Goal: Task Accomplishment & Management: Complete application form

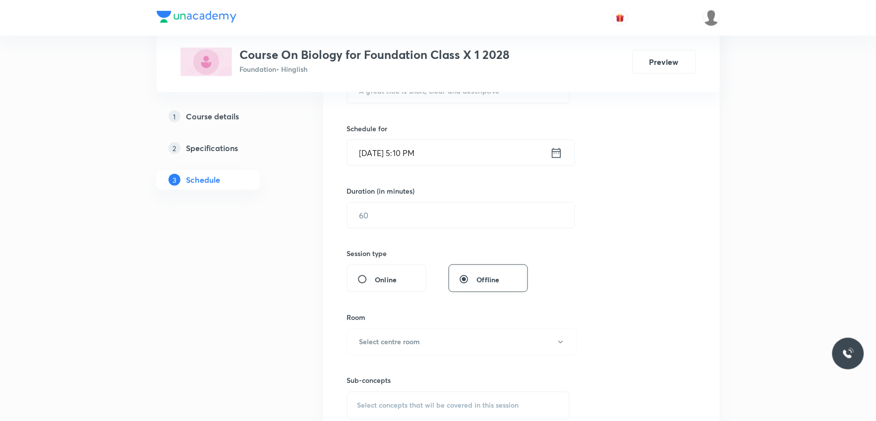
scroll to position [450, 0]
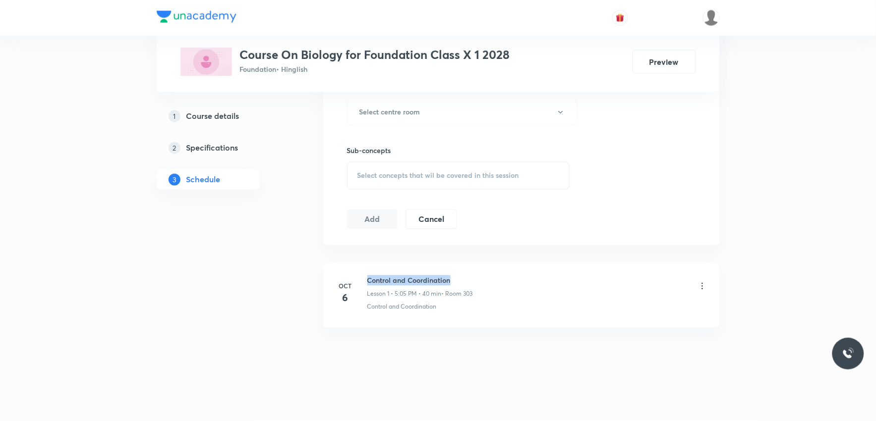
drag, startPoint x: 369, startPoint y: 281, endPoint x: 452, endPoint y: 280, distance: 83.2
click at [452, 280] on h6 "Control and Coordination" at bounding box center [420, 281] width 106 height 10
copy h6 "Control and Coordination"
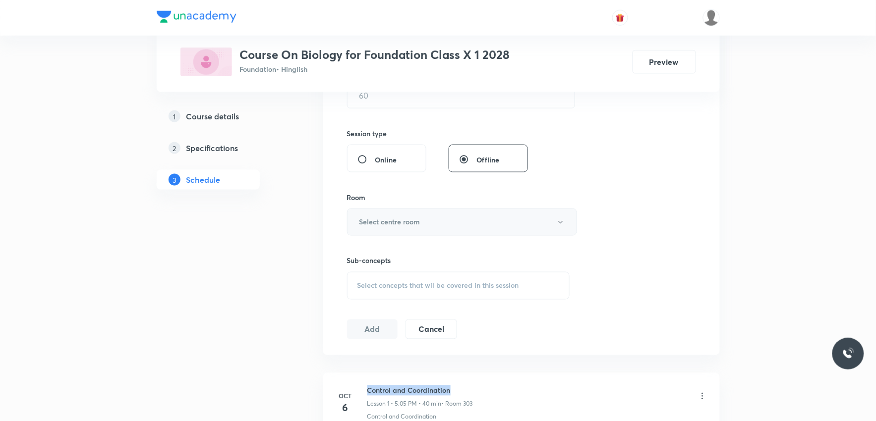
click at [444, 230] on button "Select centre room" at bounding box center [462, 222] width 230 height 27
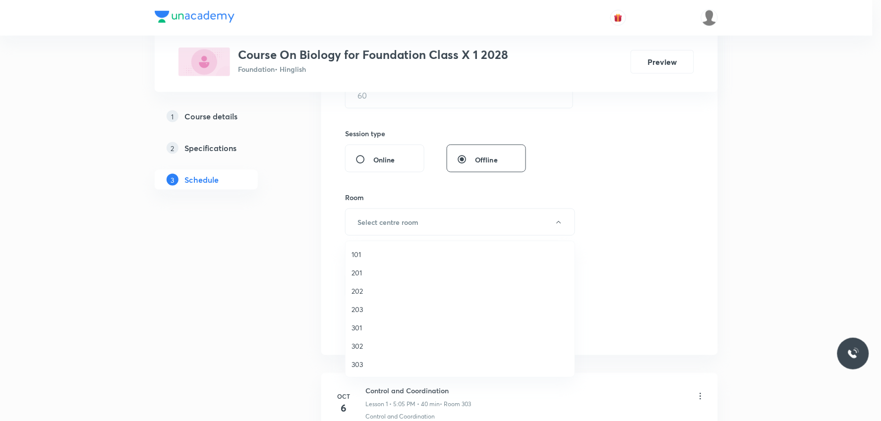
click at [617, 154] on div at bounding box center [440, 210] width 881 height 421
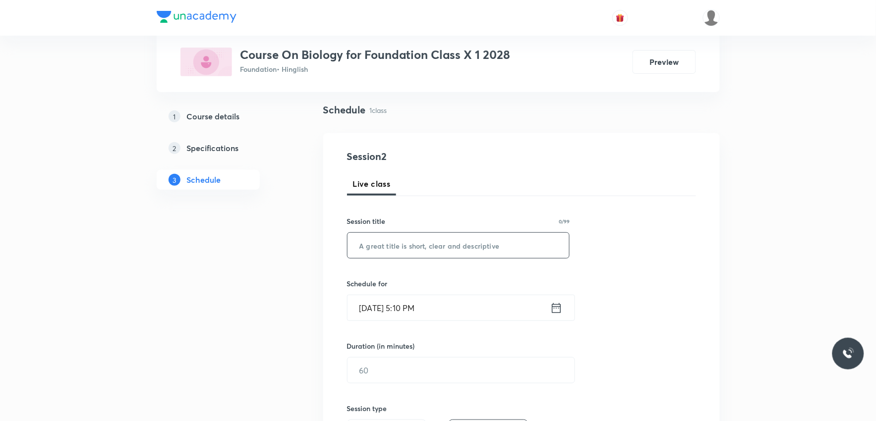
click at [423, 251] on input "text" at bounding box center [458, 245] width 222 height 25
paste input "Control and Coordination"
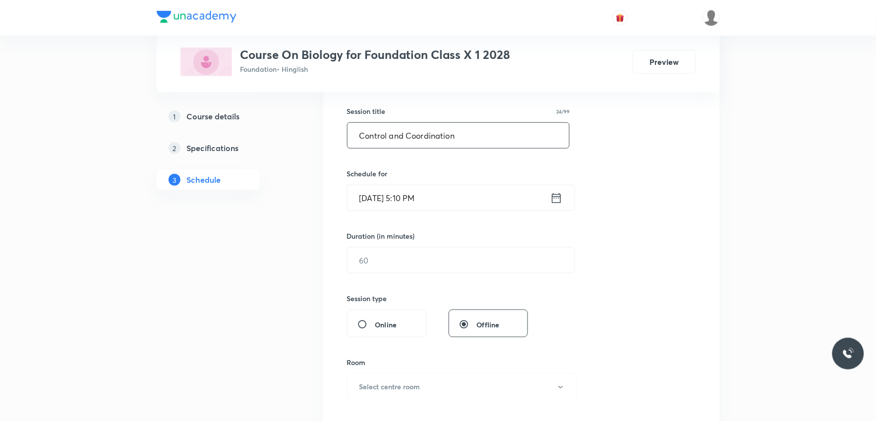
type input "Control and Coordination"
click at [390, 201] on input "[DATE] 5:10 PM" at bounding box center [448, 197] width 203 height 25
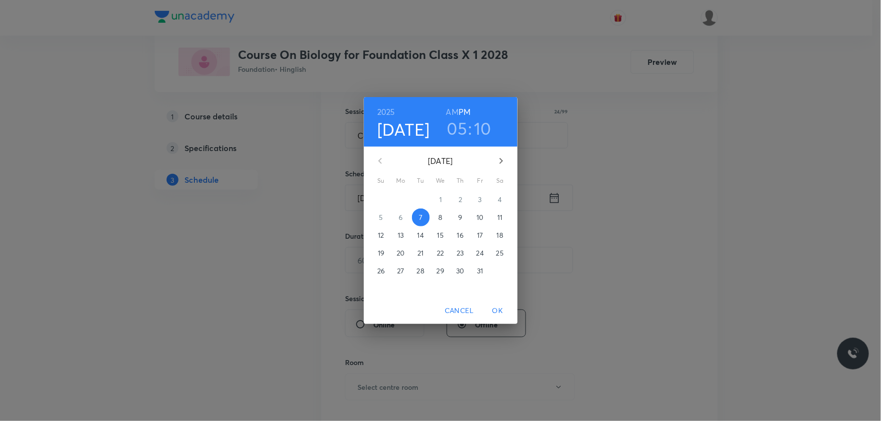
click at [477, 129] on h3 "10" at bounding box center [482, 128] width 17 height 21
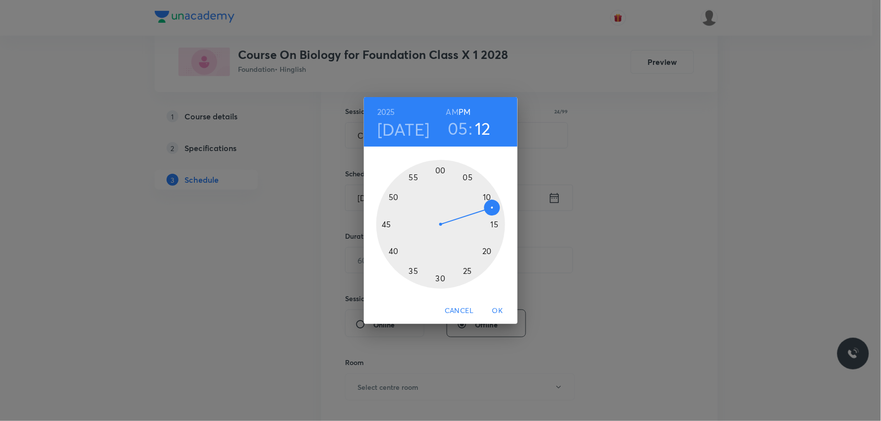
drag, startPoint x: 488, startPoint y: 196, endPoint x: 493, endPoint y: 205, distance: 9.8
click at [493, 205] on div at bounding box center [440, 224] width 129 height 129
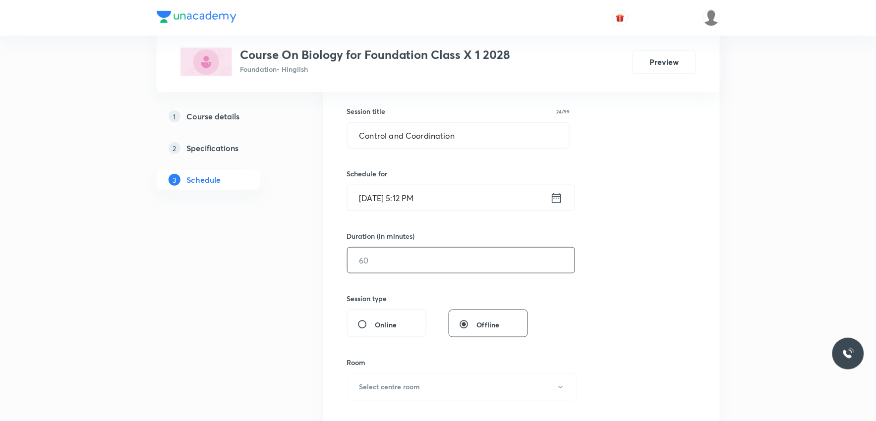
click at [399, 263] on input "text" at bounding box center [460, 260] width 227 height 25
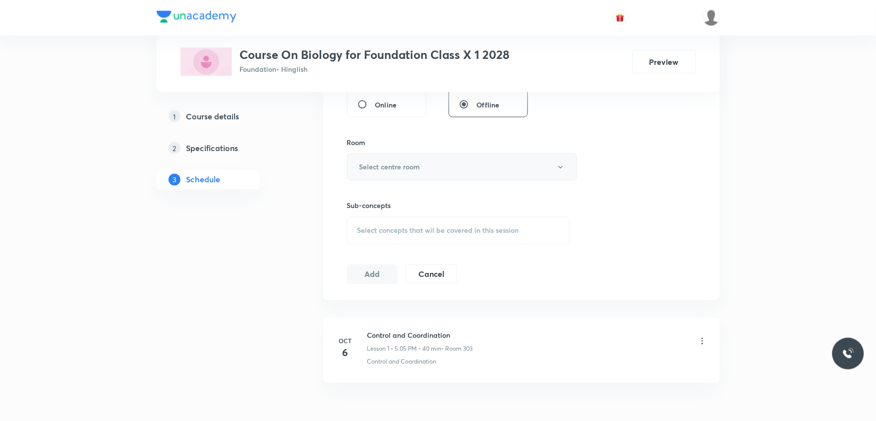
type input "40"
click at [441, 162] on button "Select centre room" at bounding box center [462, 167] width 230 height 27
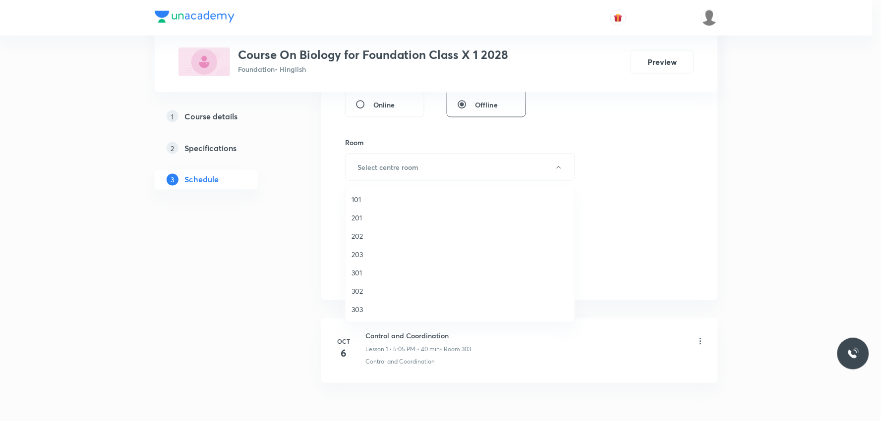
click at [373, 302] on li "303" at bounding box center [459, 309] width 229 height 18
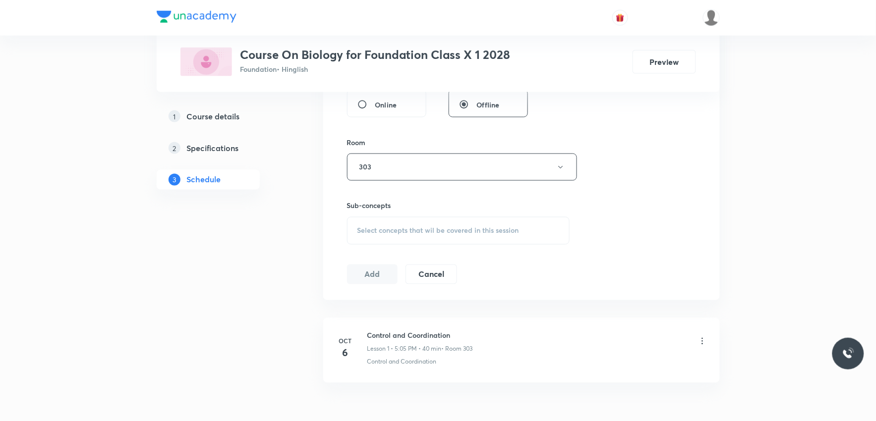
click at [439, 228] on span "Select concepts that wil be covered in this session" at bounding box center [438, 231] width 162 height 8
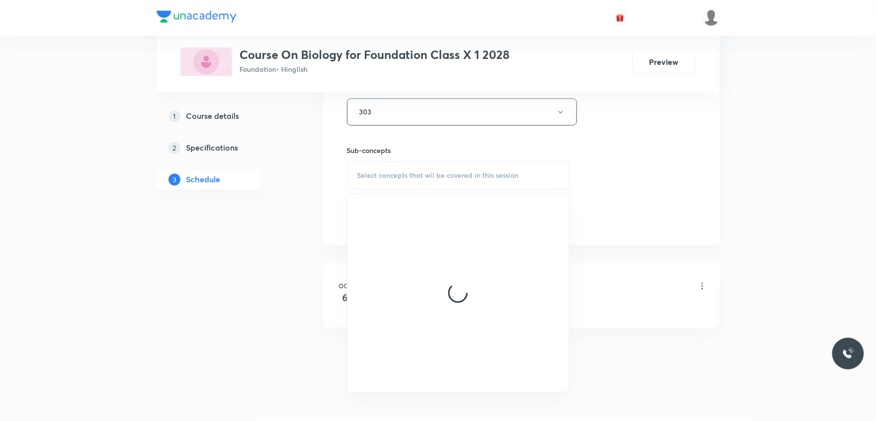
click at [465, 170] on div "Select concepts that wil be covered in this session" at bounding box center [458, 176] width 223 height 28
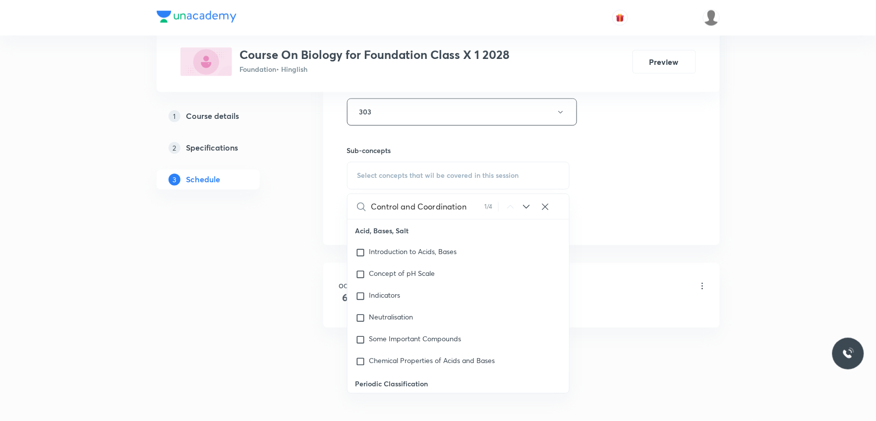
scroll to position [2543, 0]
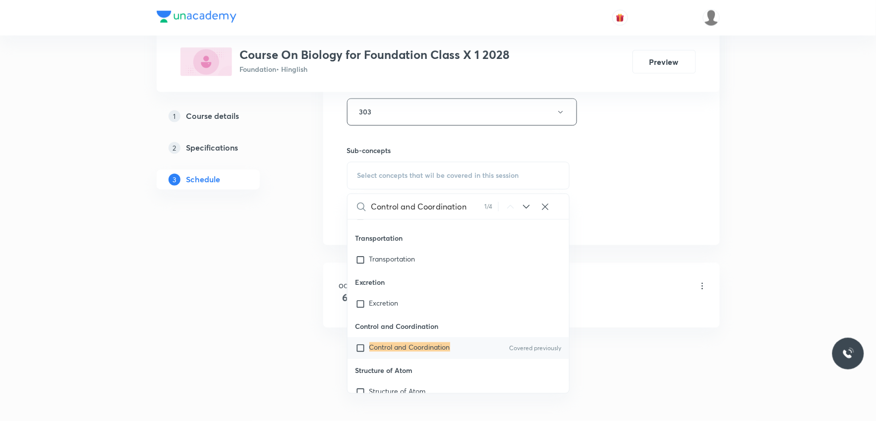
type input "Control and Coordination"
drag, startPoint x: 404, startPoint y: 342, endPoint x: 633, endPoint y: 207, distance: 265.9
click at [404, 343] on mark "Control and Coordination" at bounding box center [409, 346] width 81 height 9
checkbox input "true"
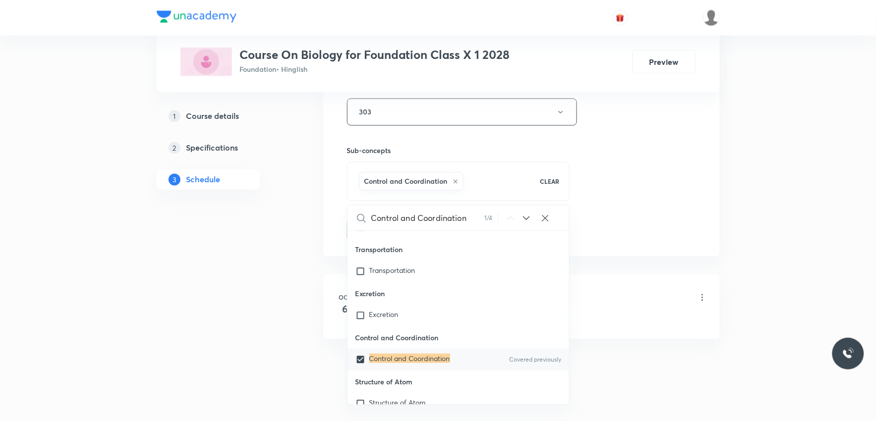
click at [687, 152] on div "Session 2 Live class Session title 24/99 Control and Coordination ​ Schedule fo…" at bounding box center [521, 2] width 349 height 477
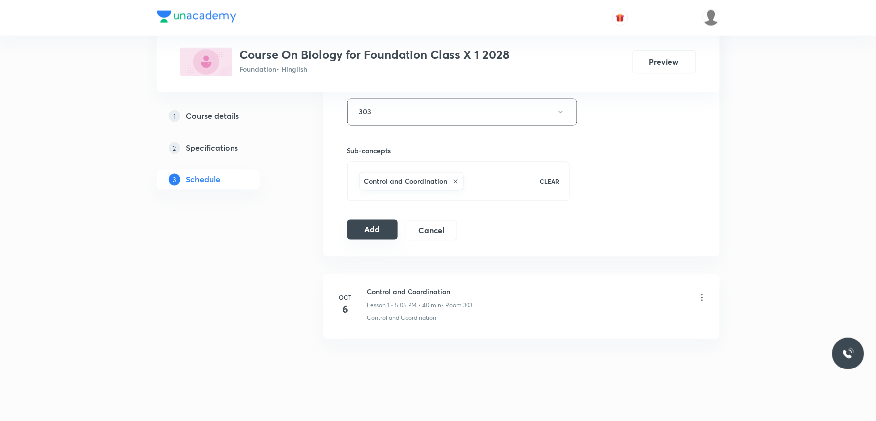
click at [370, 232] on button "Add" at bounding box center [372, 230] width 51 height 20
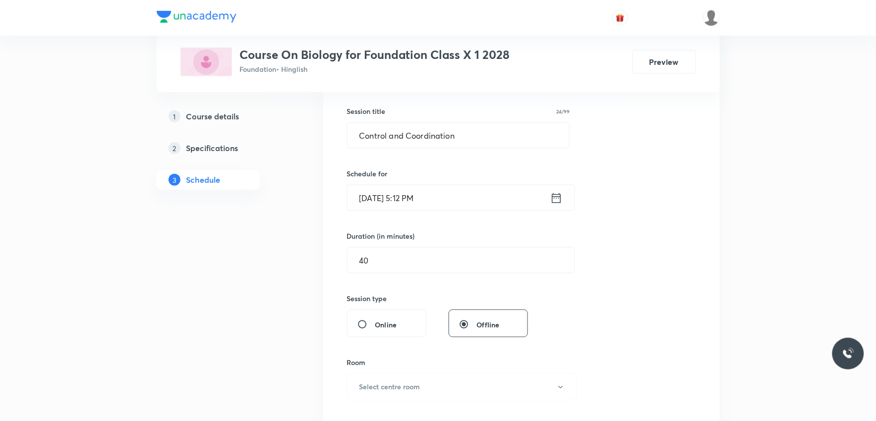
scroll to position [0, 0]
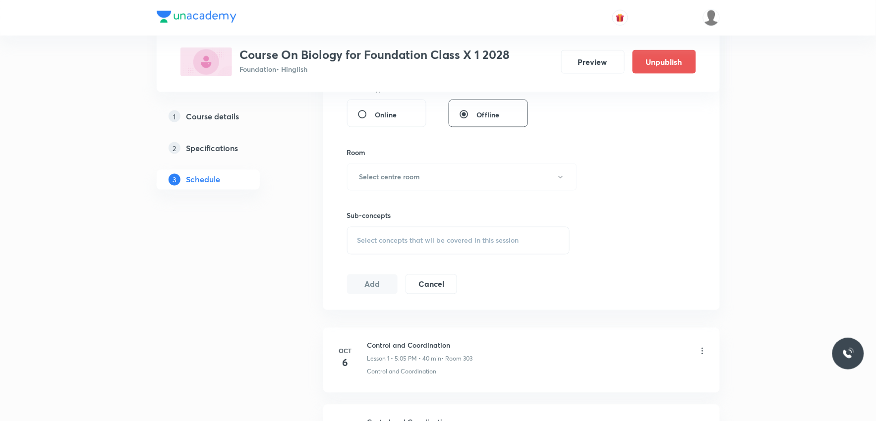
scroll to position [527, 0]
